Goal: Navigation & Orientation: Find specific page/section

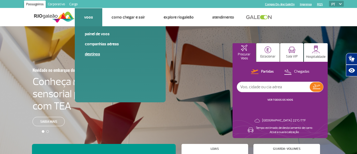
click at [96, 54] on link "Destinos" at bounding box center [120, 54] width 71 height 6
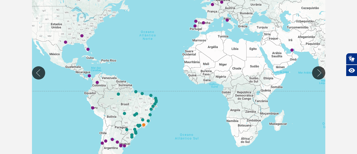
scroll to position [138, 0]
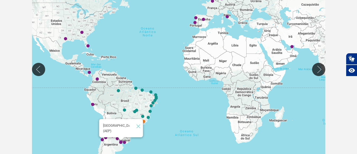
click at [121, 140] on img "Buenos Aires (AEP)" at bounding box center [121, 141] width 3 height 3
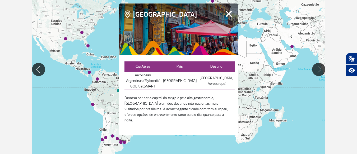
click at [227, 17] on button "Fechar" at bounding box center [229, 13] width 8 height 7
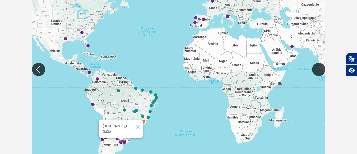
click at [121, 142] on img "Buenos Aires (EZE)" at bounding box center [120, 142] width 3 height 3
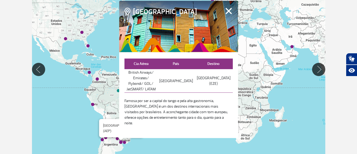
click at [121, 140] on img "Buenos Aires (AEP)" at bounding box center [121, 141] width 3 height 3
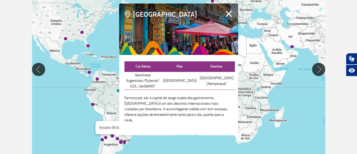
click at [118, 138] on img "Rosário (ROS)" at bounding box center [117, 138] width 3 height 3
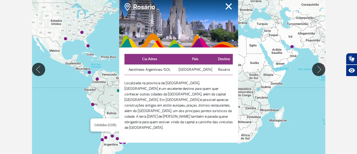
click at [112, 136] on img "Córdoba (COR)" at bounding box center [112, 135] width 3 height 3
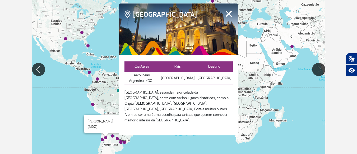
click at [106, 136] on img "Mendoza (MDZ)" at bounding box center [105, 137] width 3 height 3
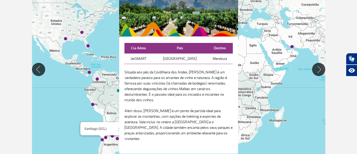
click at [103, 139] on img "Santiago (SCL)" at bounding box center [102, 139] width 3 height 3
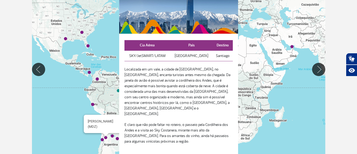
click at [106, 138] on img "Mendoza (MDZ)" at bounding box center [105, 137] width 3 height 3
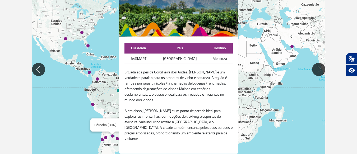
click at [112, 136] on img "Córdoba (COR)" at bounding box center [112, 135] width 3 height 3
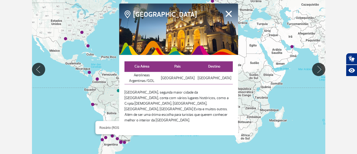
click at [117, 137] on div "Rosário (ROS)" at bounding box center [117, 138] width 3 height 3
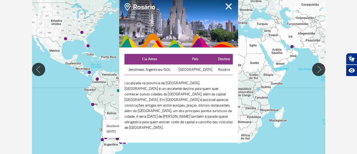
click at [125, 141] on img "Montevidéu (MVD)" at bounding box center [124, 142] width 3 height 3
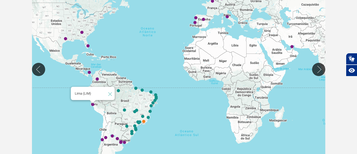
click at [93, 104] on img "Lima (LIM)" at bounding box center [92, 104] width 3 height 3
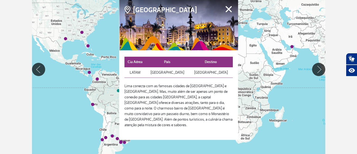
click at [229, 10] on button "Fechar" at bounding box center [229, 9] width 8 height 7
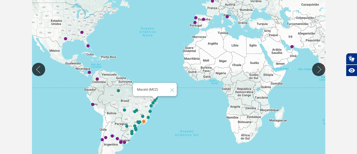
click at [154, 100] on img "Maceió (MCZ)" at bounding box center [154, 100] width 3 height 3
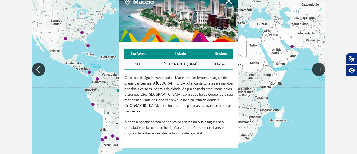
click at [230, 3] on button "Fechar" at bounding box center [229, 0] width 8 height 7
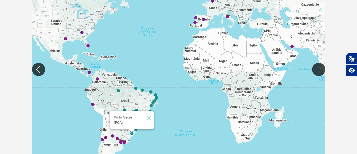
click at [132, 133] on img "Porto Alegre (POA)" at bounding box center [131, 133] width 3 height 3
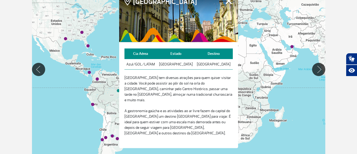
click at [230, 3] on button "Fechar" at bounding box center [229, 0] width 8 height 7
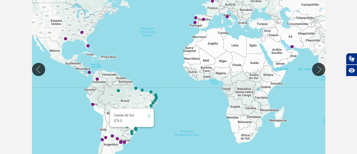
click at [133, 131] on img "Caxias do Sul (CXJ)" at bounding box center [131, 131] width 3 height 3
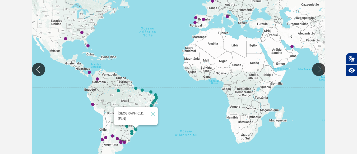
click at [136, 130] on img "Florianópolis (FLN)" at bounding box center [135, 129] width 3 height 3
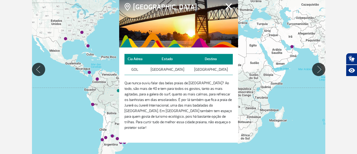
click at [227, 8] on button "Fechar" at bounding box center [229, 6] width 8 height 7
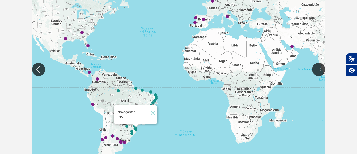
click at [136, 127] on img "Navegantes (NVT)" at bounding box center [135, 128] width 3 height 3
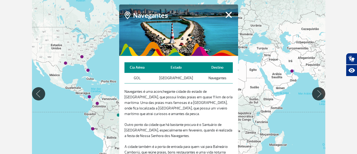
scroll to position [106, 0]
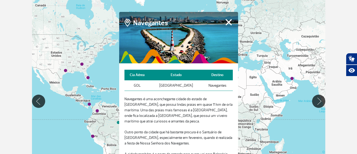
click at [227, 24] on button "Fechar" at bounding box center [229, 22] width 8 height 7
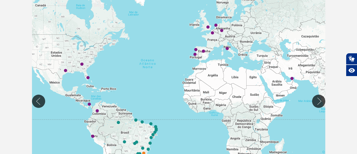
scroll to position [116, 0]
